Goal: Complete application form: Complete application form

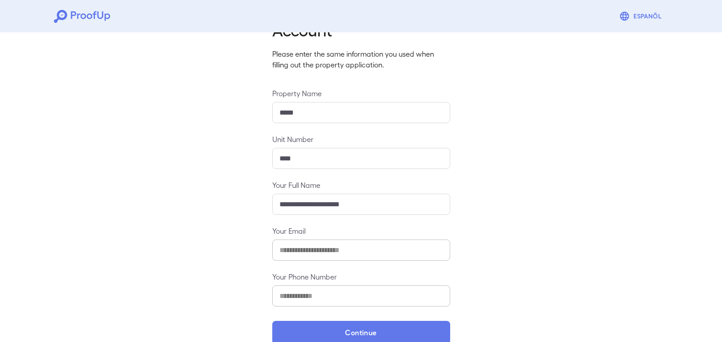
scroll to position [65, 0]
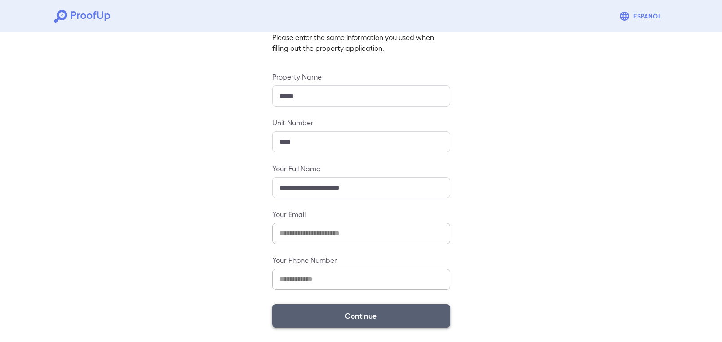
click at [340, 312] on button "Continue" at bounding box center [361, 315] width 178 height 23
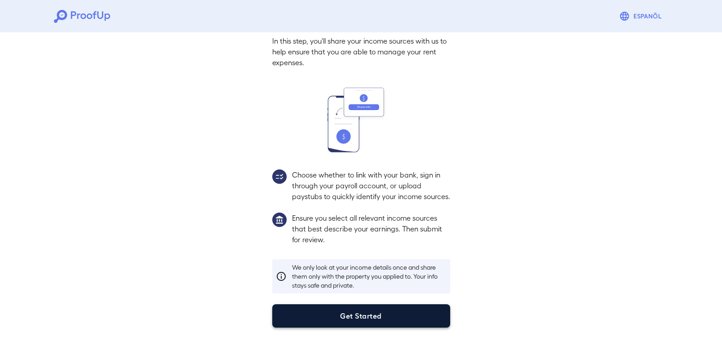
click at [361, 310] on button "Get Started" at bounding box center [361, 315] width 178 height 23
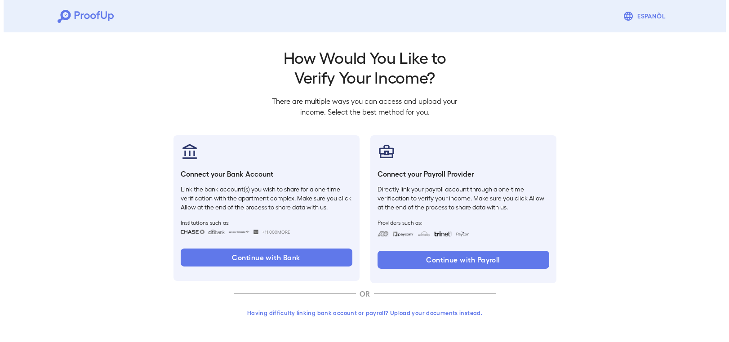
scroll to position [1, 0]
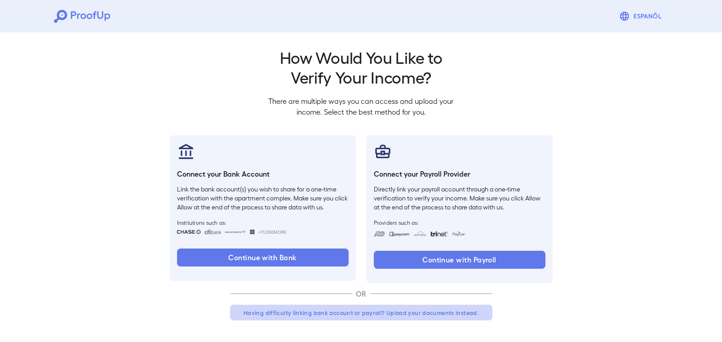
click at [349, 308] on button "Having difficulty linking bank account or payroll? Upload your documents instea…" at bounding box center [361, 313] width 263 height 16
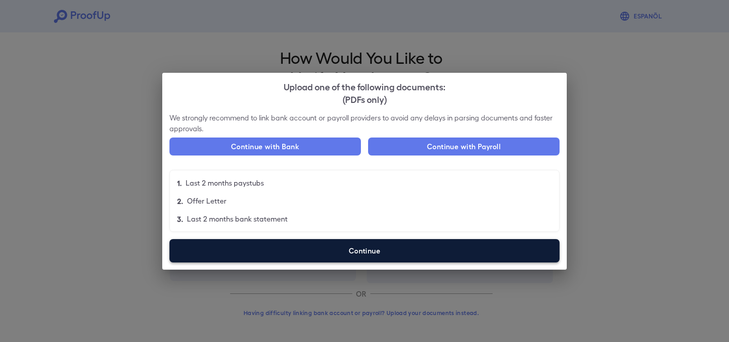
click at [374, 257] on label "Continue" at bounding box center [364, 250] width 390 height 23
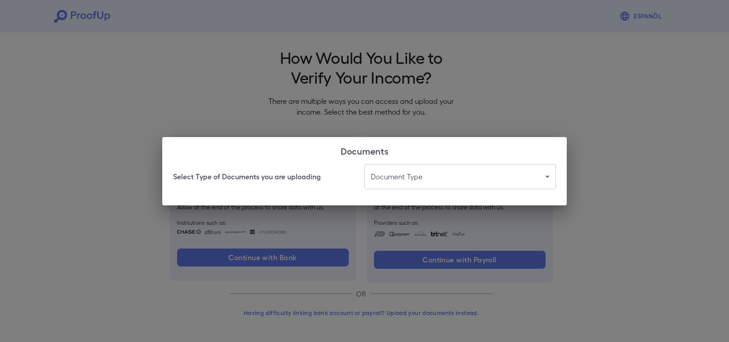
click at [400, 183] on body "Espanõl Go back How Would You Like to Verify Your Income? There are multiple wa…" at bounding box center [364, 170] width 729 height 343
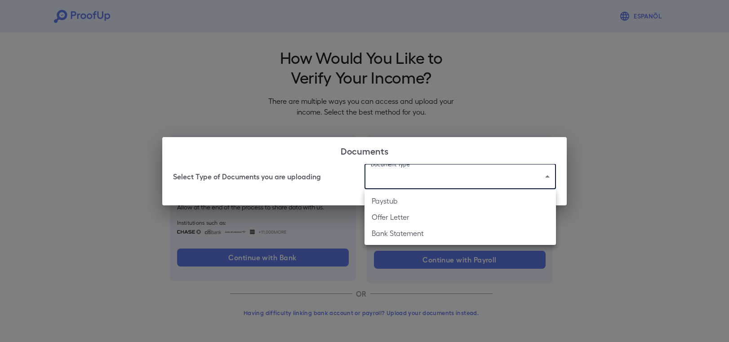
click at [406, 205] on li "Paystub" at bounding box center [461, 201] width 192 height 16
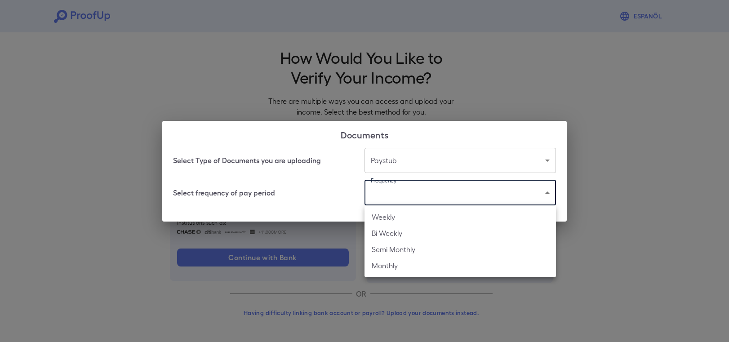
click at [386, 195] on body "Espanõl Go back How Would You Like to Verify Your Income? There are multiple wa…" at bounding box center [364, 170] width 729 height 343
click at [245, 212] on div at bounding box center [364, 171] width 729 height 342
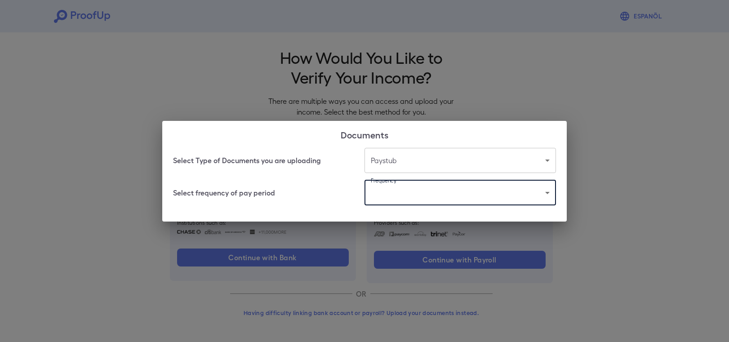
click at [423, 158] on body "Espanõl Go back How Would You Like to Verify Your Income? There are multiple wa…" at bounding box center [364, 170] width 729 height 343
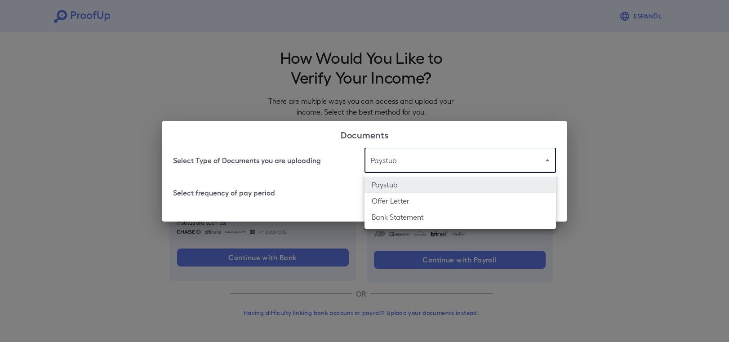
click at [428, 206] on li "Offer Letter" at bounding box center [461, 201] width 192 height 16
type input "**********"
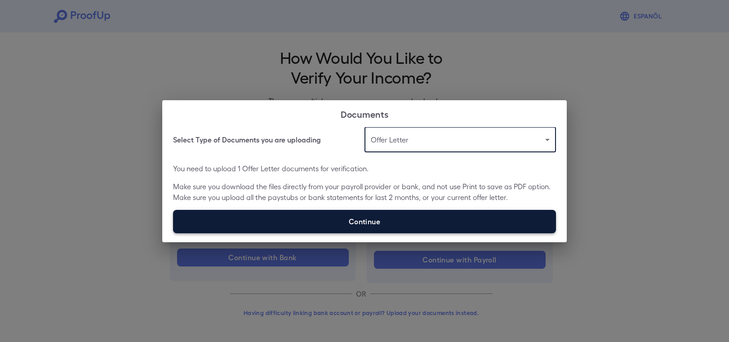
click at [394, 225] on label "Continue" at bounding box center [364, 221] width 383 height 23
click at [174, 233] on input "Continue" at bounding box center [173, 233] width 0 height 0
type input "**********"
